Goal: Find specific page/section: Find specific page/section

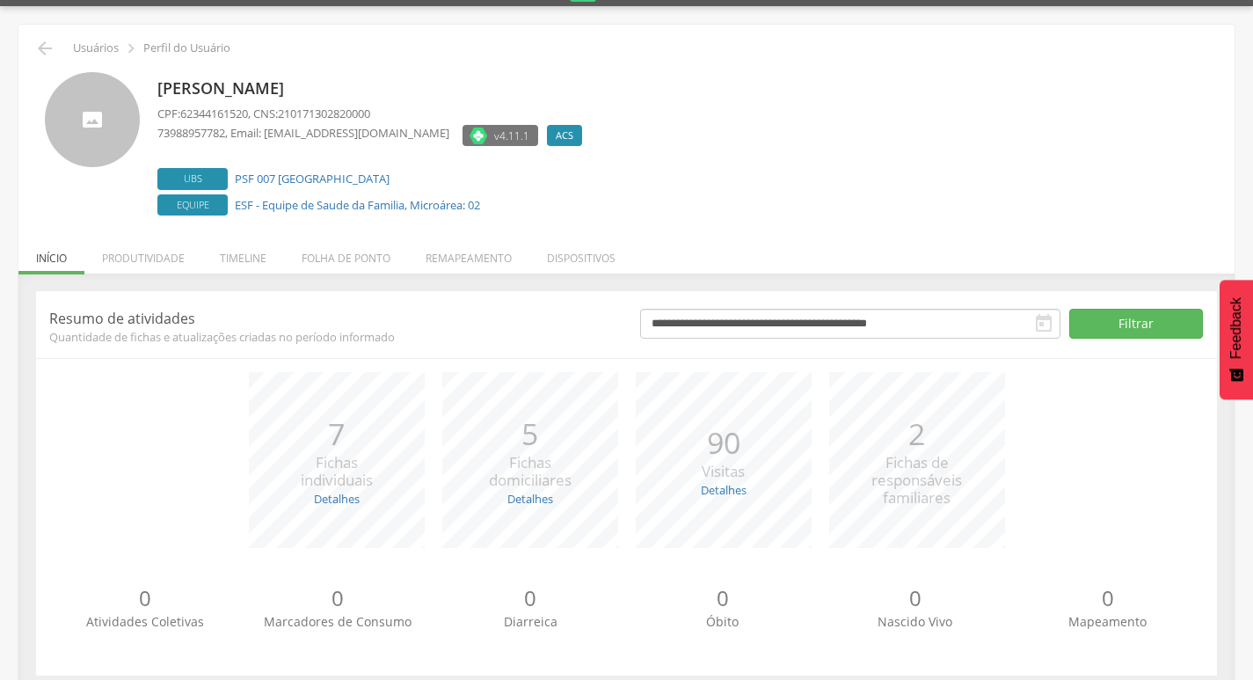
scroll to position [69, 0]
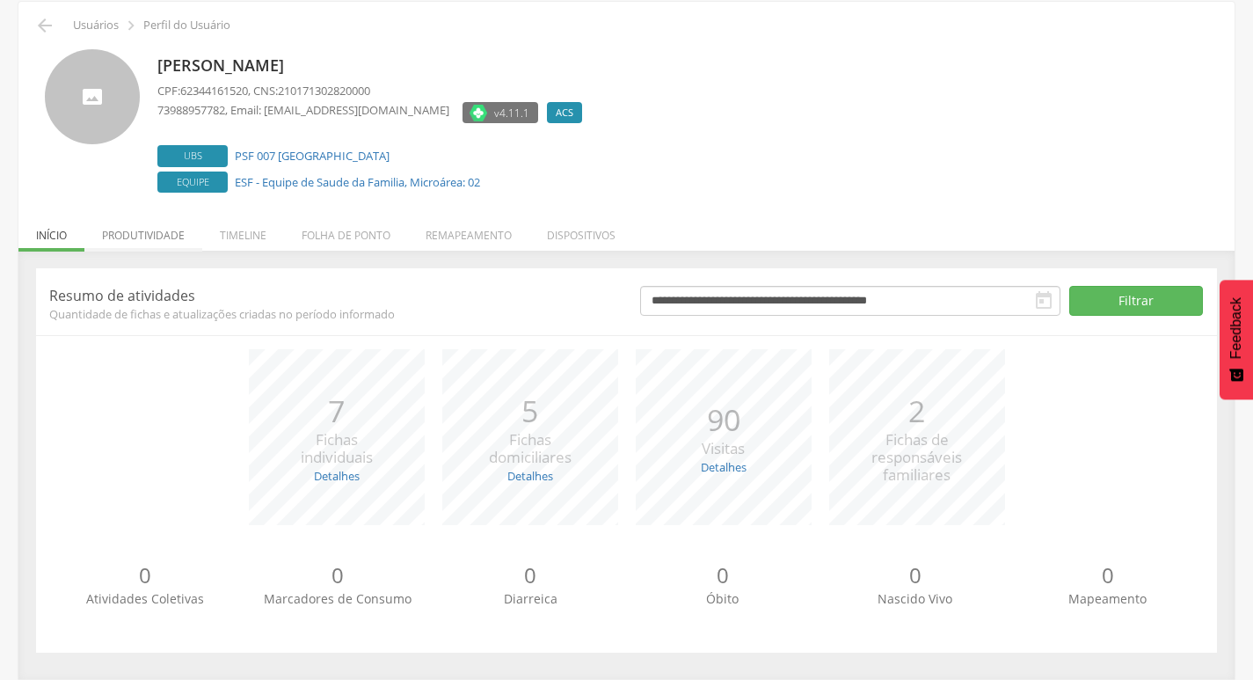
click at [183, 225] on li "Produtividade" at bounding box center [143, 230] width 118 height 41
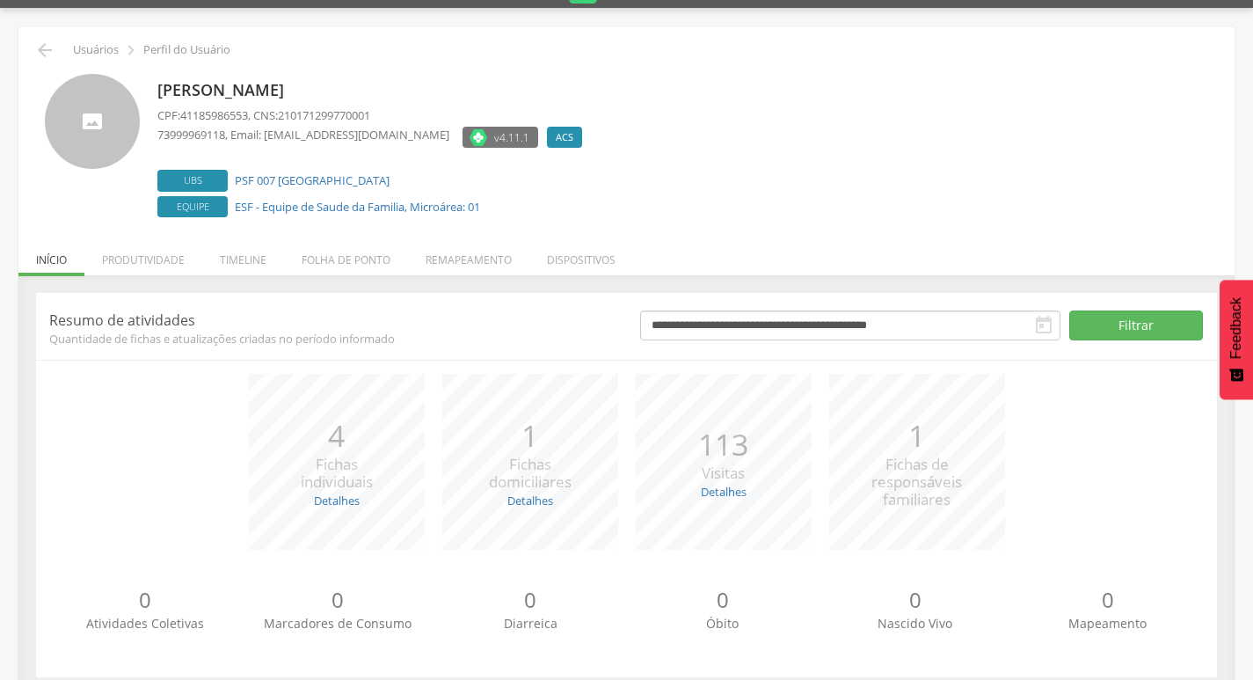
scroll to position [69, 0]
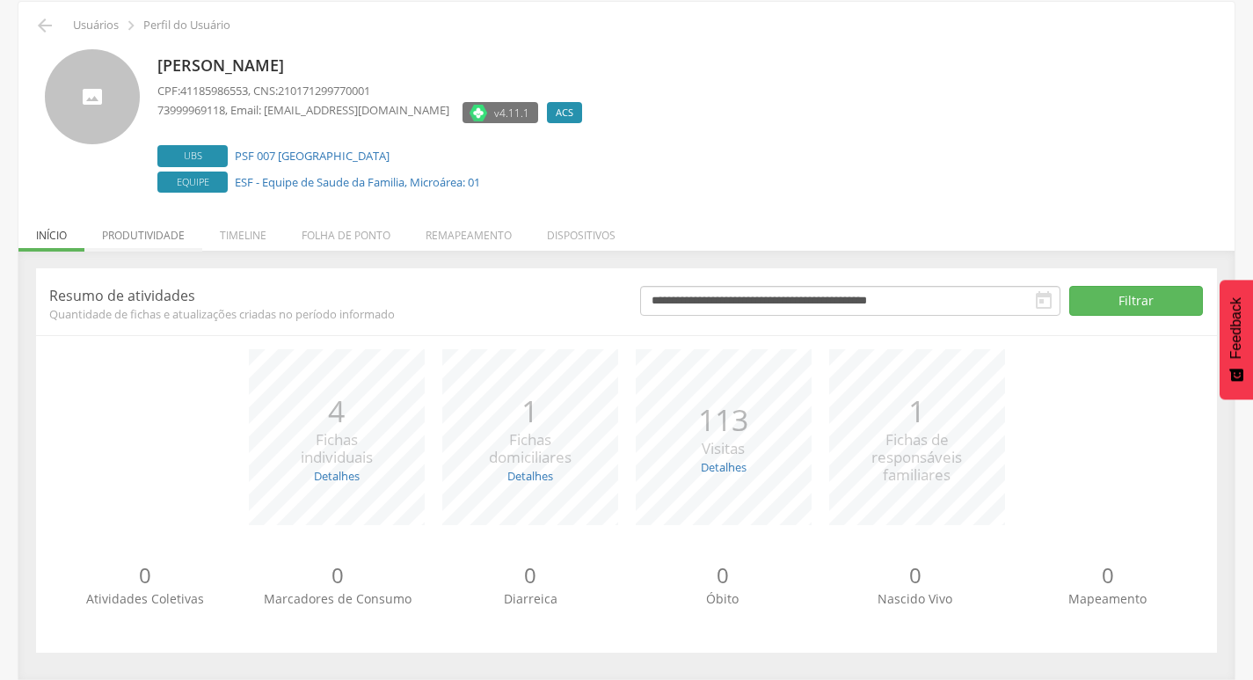
click at [120, 246] on li "Produtividade" at bounding box center [143, 230] width 118 height 41
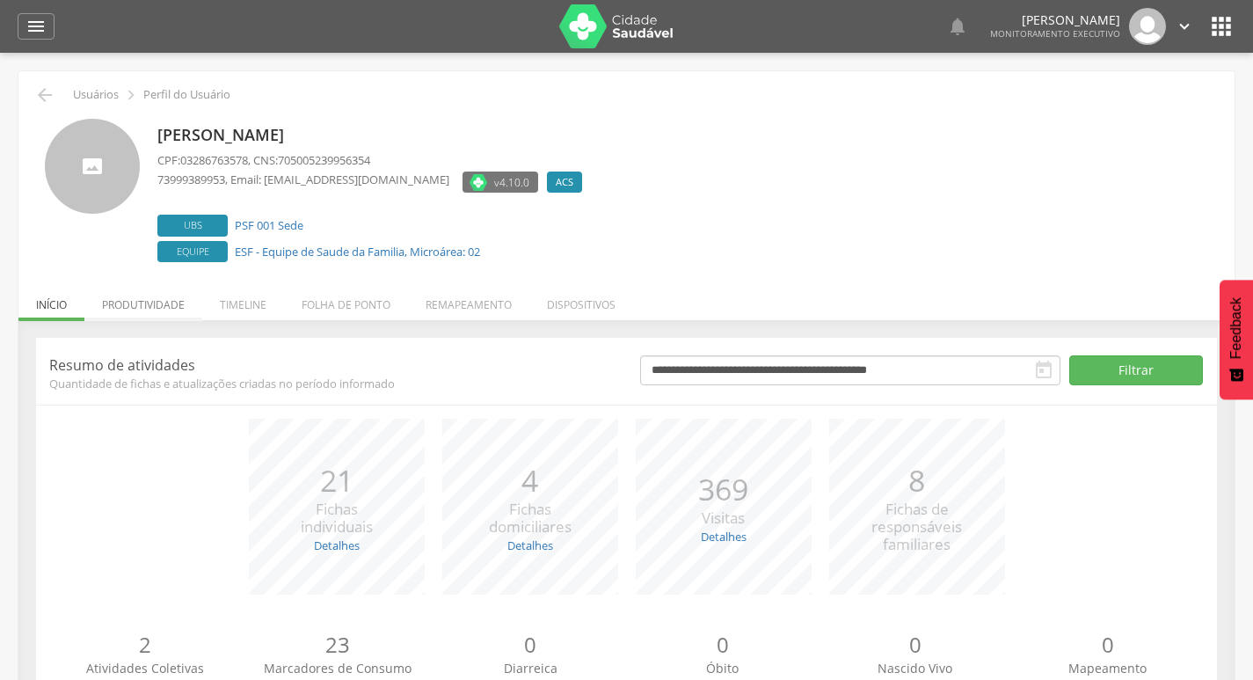
click at [135, 304] on li "Produtividade" at bounding box center [143, 300] width 118 height 41
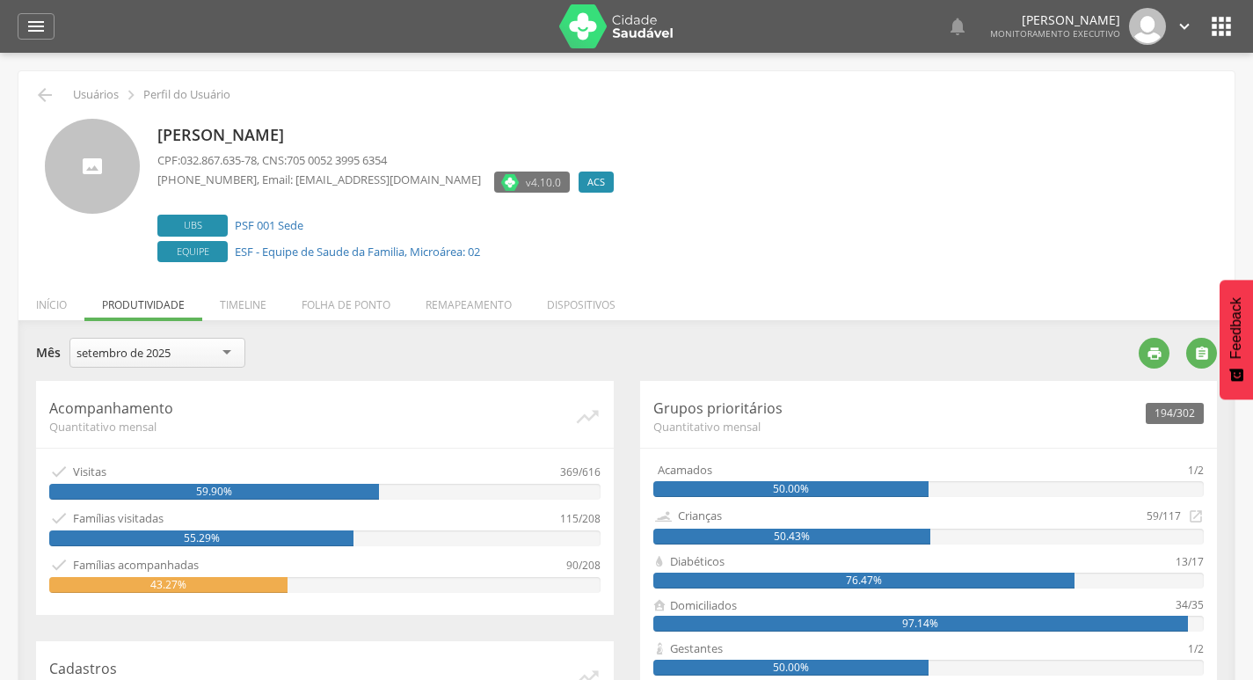
click at [215, 354] on div "setembro de 2025" at bounding box center [157, 353] width 176 height 30
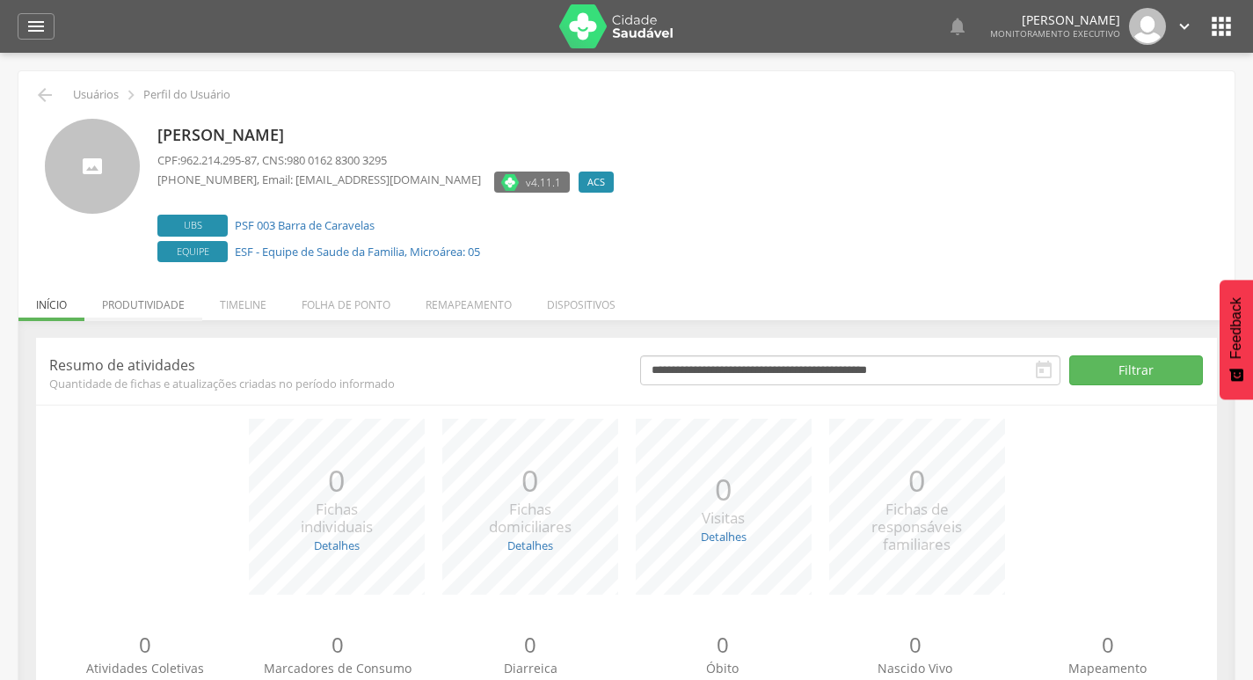
click at [173, 296] on li "Produtividade" at bounding box center [143, 300] width 118 height 41
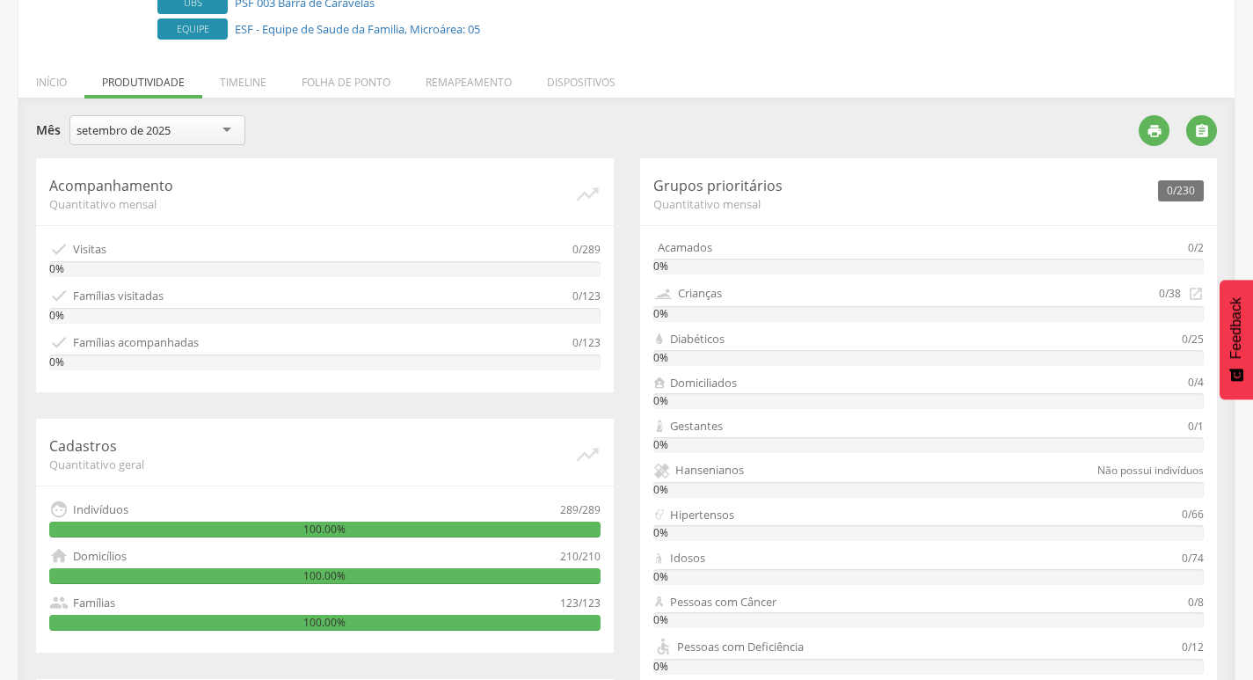
scroll to position [173, 0]
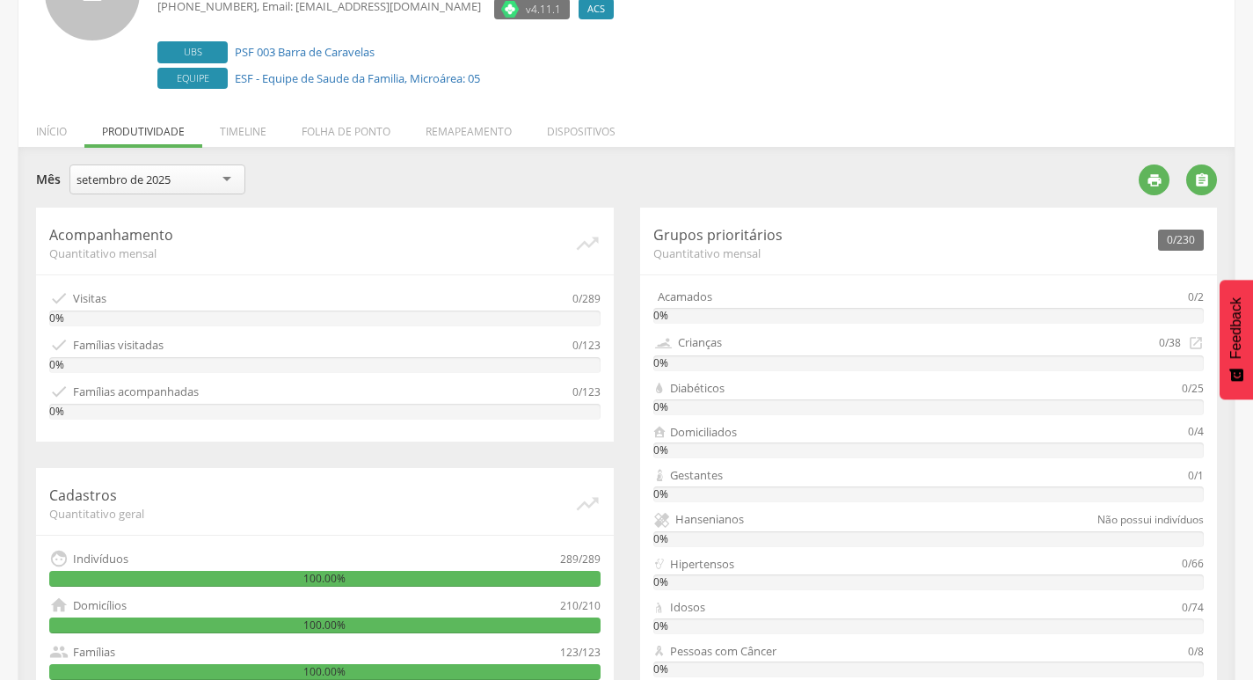
click at [140, 172] on div "setembro de 2025" at bounding box center [123, 179] width 94 height 16
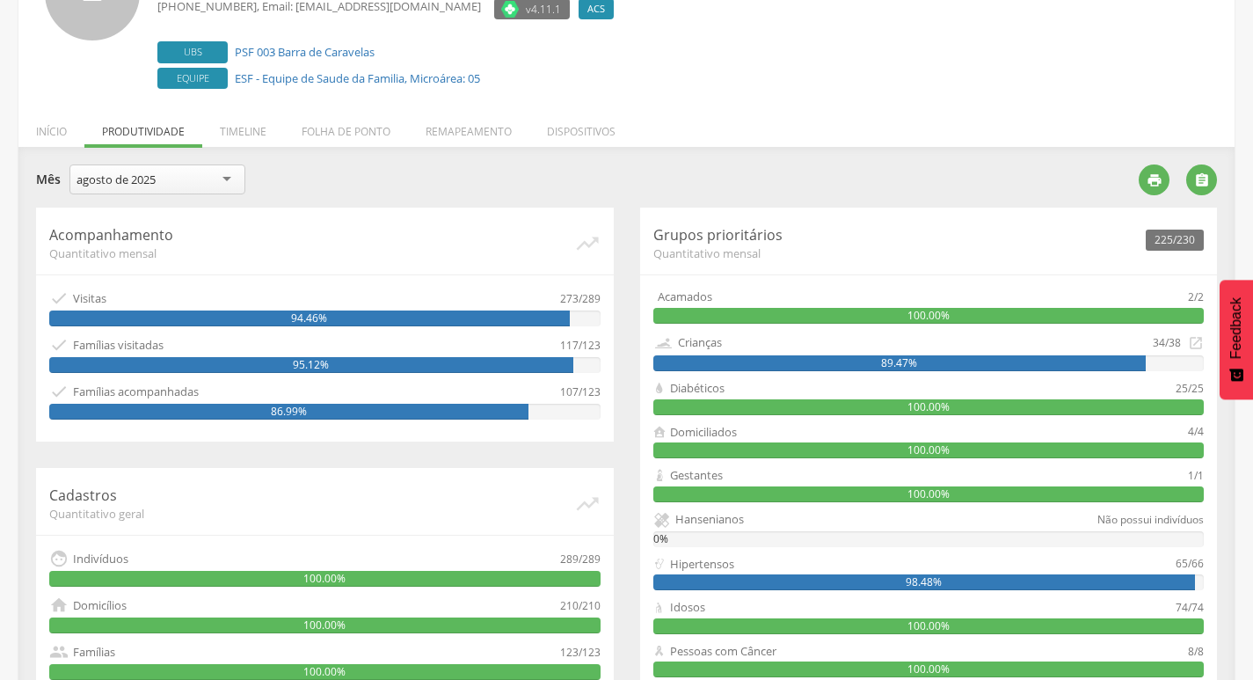
click at [95, 169] on div "agosto de 2025" at bounding box center [157, 179] width 176 height 30
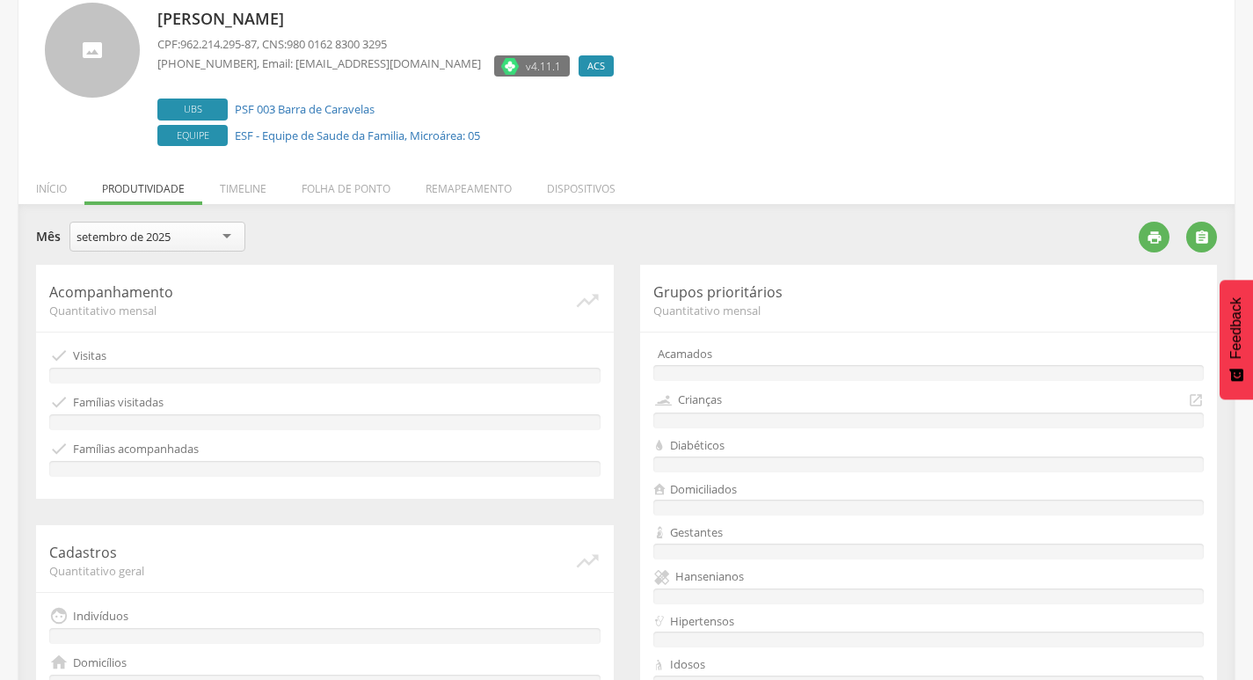
scroll to position [85, 0]
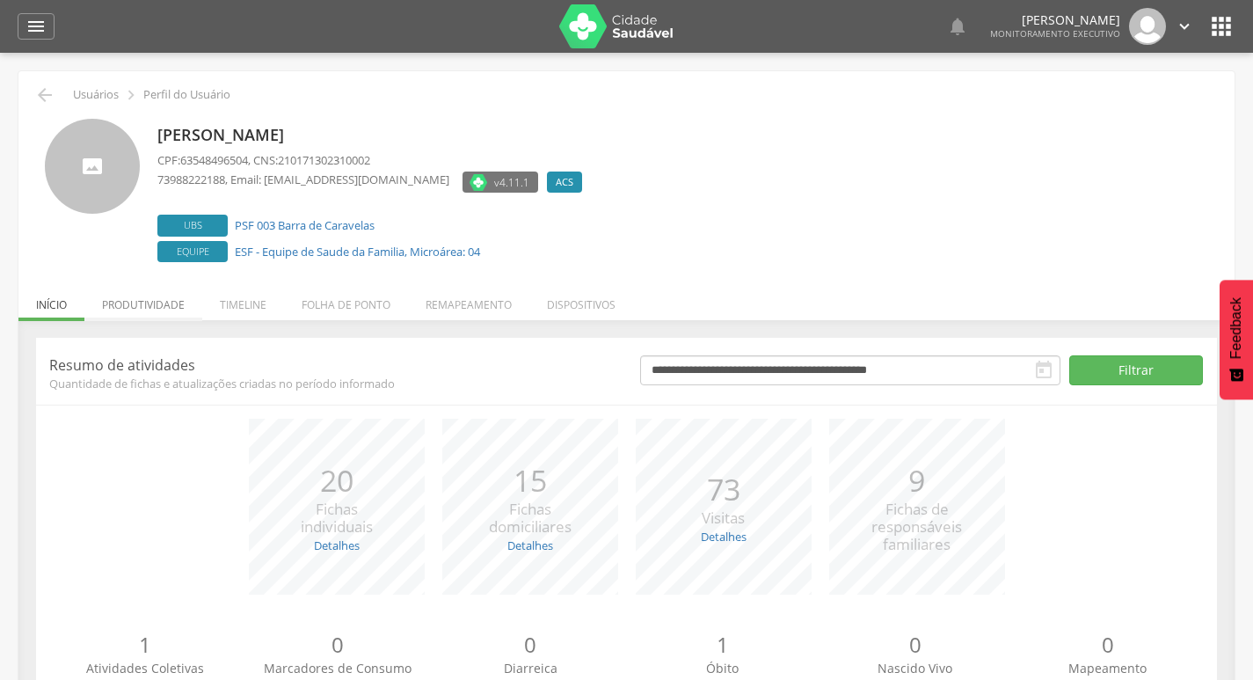
click at [129, 295] on li "Produtividade" at bounding box center [143, 300] width 118 height 41
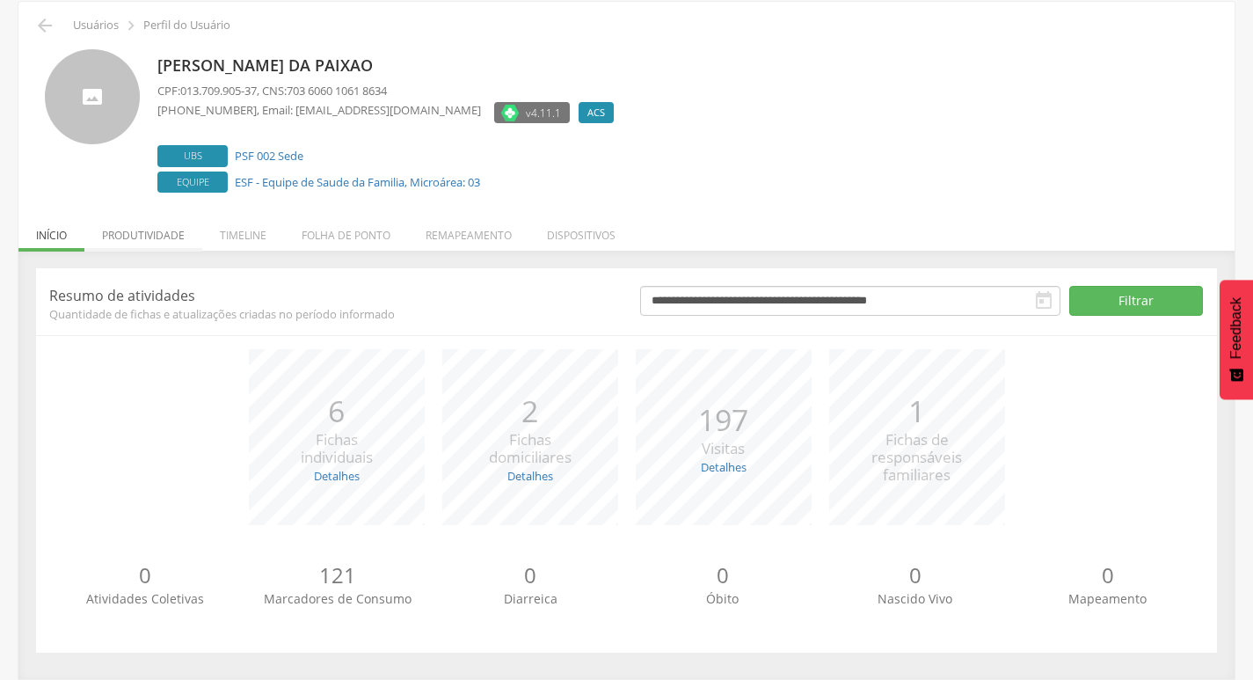
click at [167, 235] on li "Produtividade" at bounding box center [143, 230] width 118 height 41
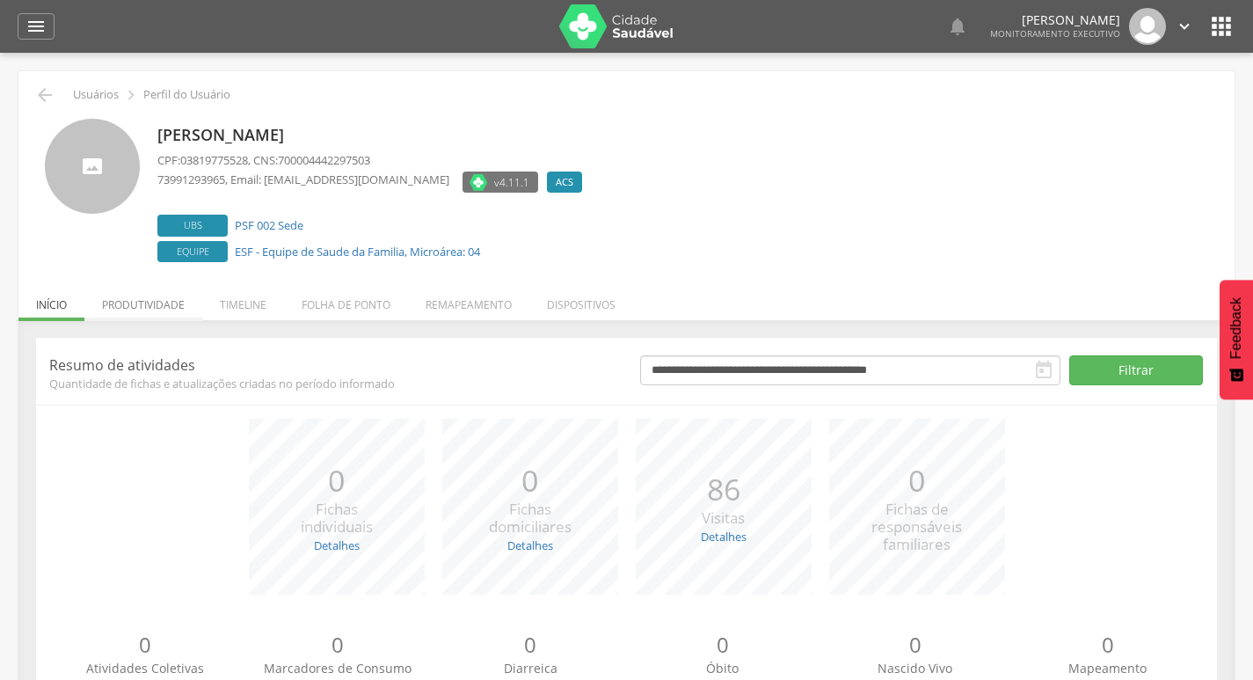
click at [171, 306] on li "Produtividade" at bounding box center [143, 300] width 118 height 41
click at [168, 300] on li "Produtividade" at bounding box center [143, 300] width 118 height 41
click at [116, 306] on li "Produtividade" at bounding box center [143, 300] width 118 height 41
click at [182, 302] on li "Produtividade" at bounding box center [143, 300] width 118 height 41
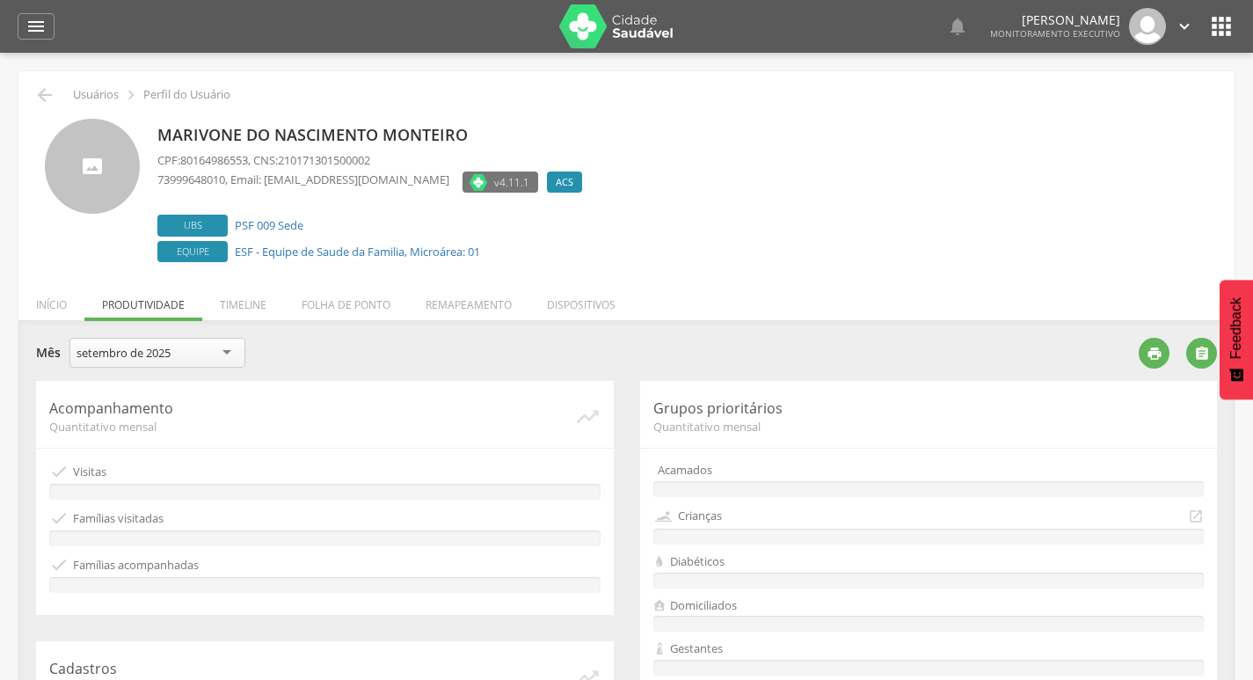
scroll to position [88, 0]
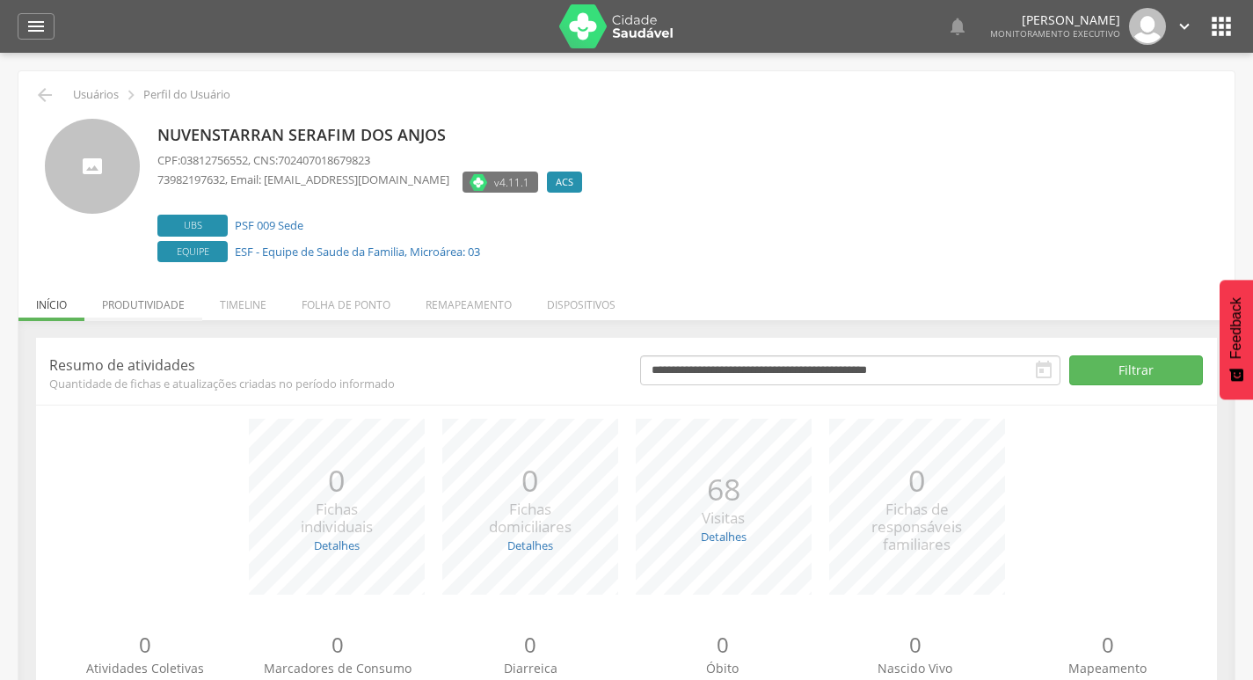
click at [173, 302] on li "Produtividade" at bounding box center [143, 300] width 118 height 41
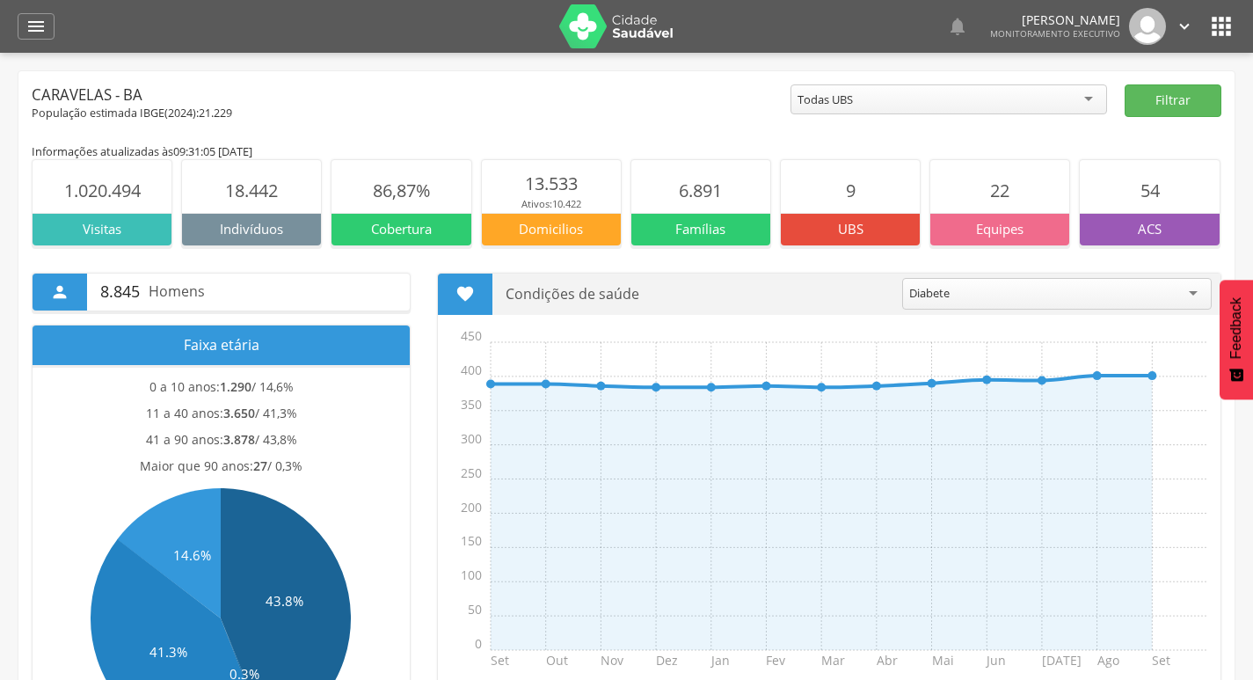
click at [1212, 18] on icon "" at bounding box center [1221, 26] width 28 height 28
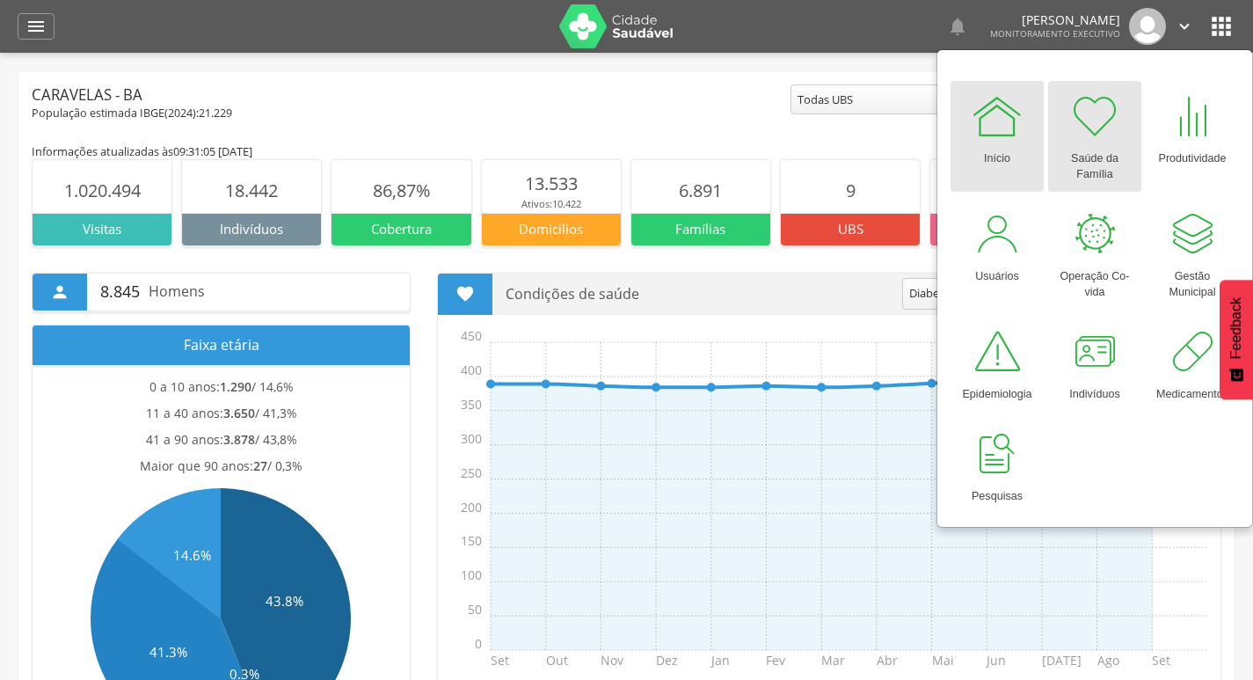
click at [1090, 95] on div at bounding box center [1094, 116] width 53 height 53
